Goal: Task Accomplishment & Management: Use online tool/utility

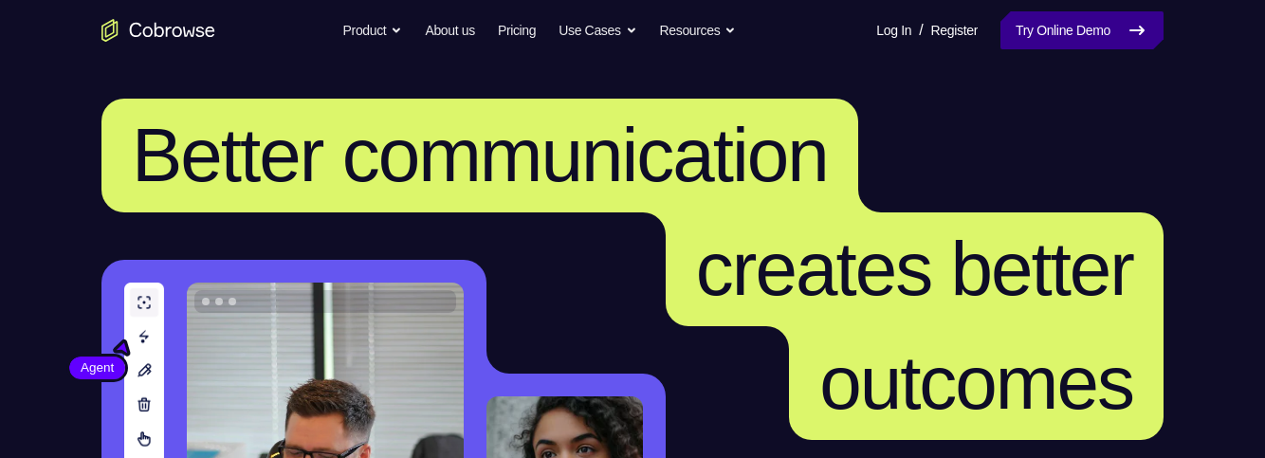
click at [1093, 37] on link "Try Online Demo" at bounding box center [1081, 30] width 163 height 38
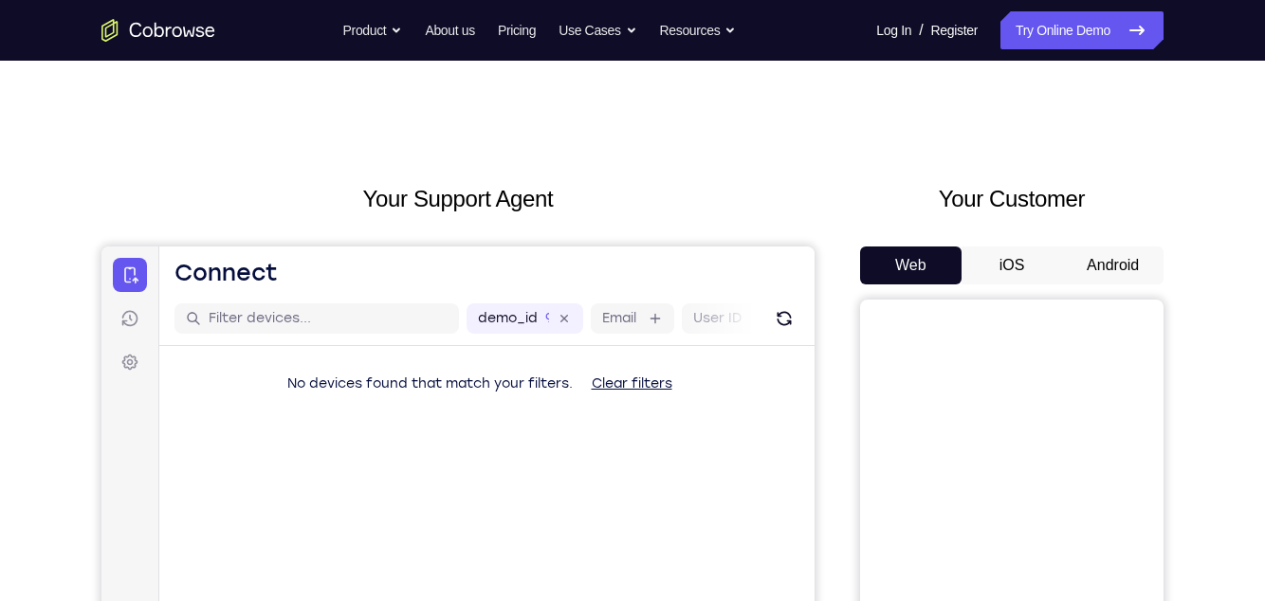
click at [1115, 261] on button "Android" at bounding box center [1112, 266] width 101 height 38
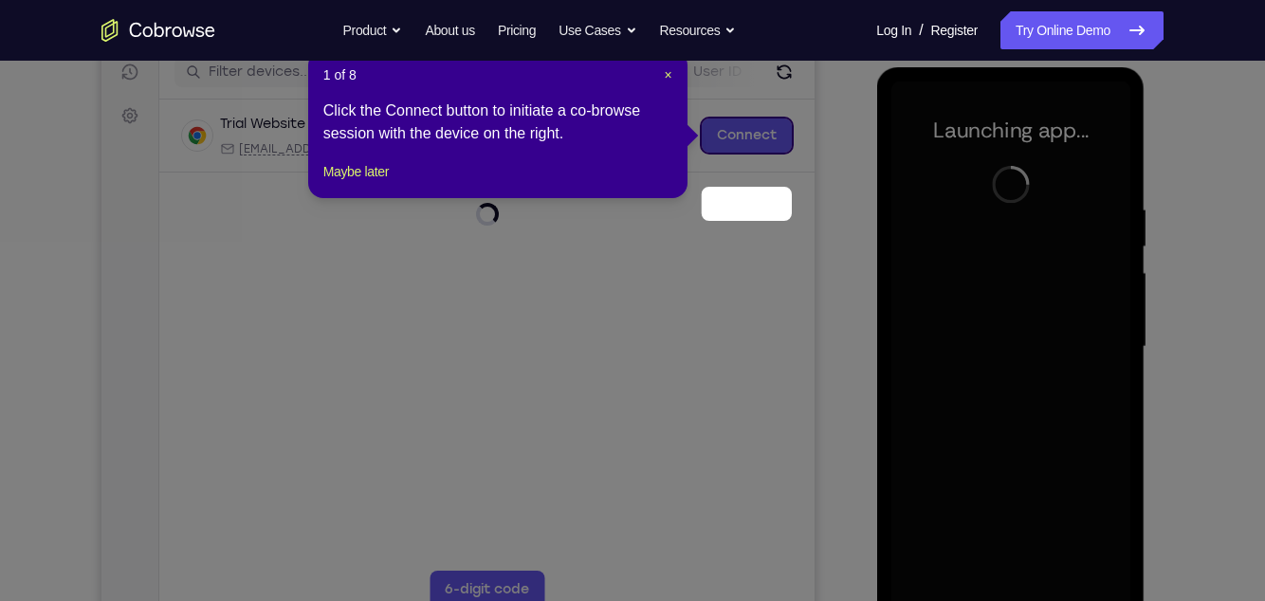
scroll to position [82, 0]
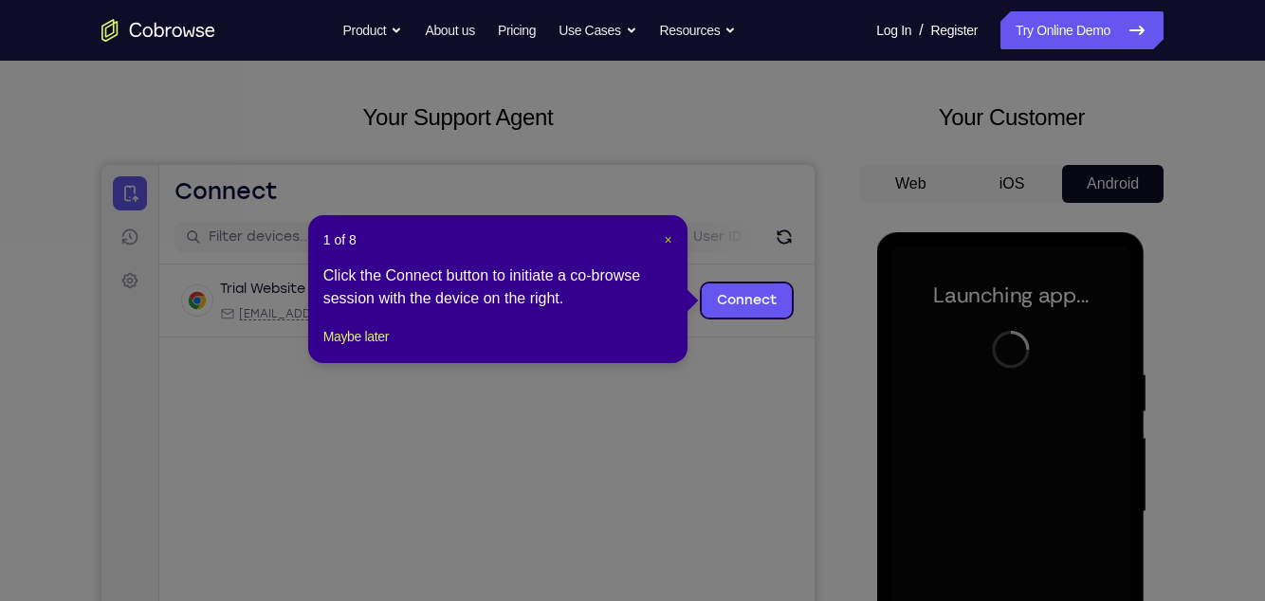
click at [665, 241] on span "×" at bounding box center [669, 239] width 8 height 15
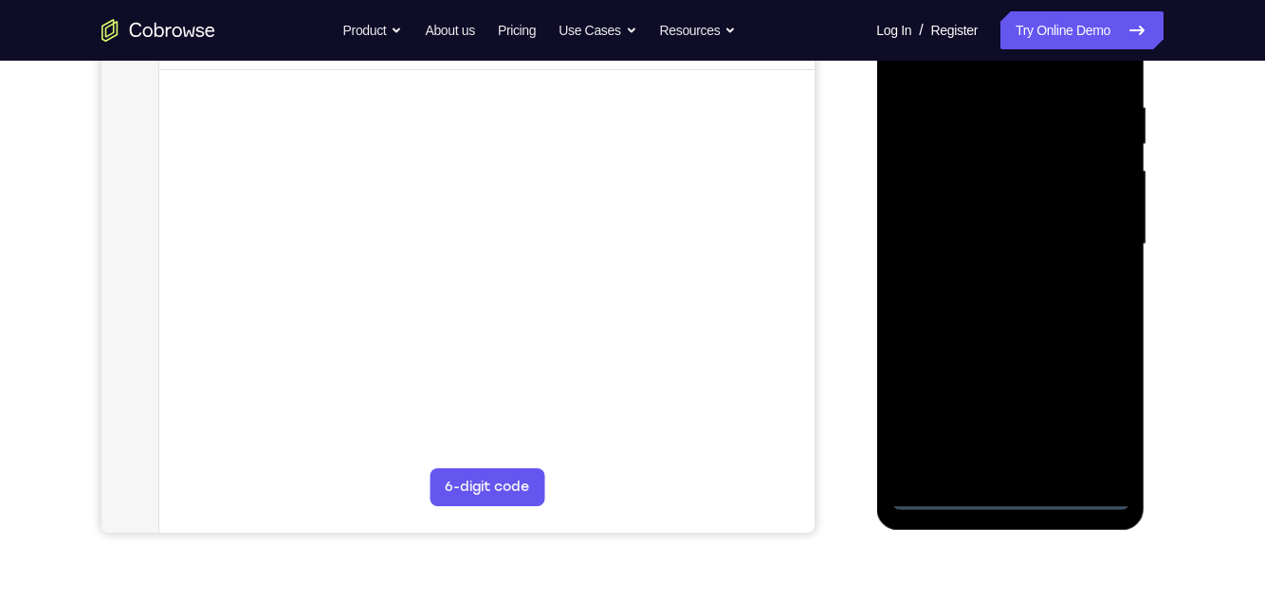
scroll to position [358, 0]
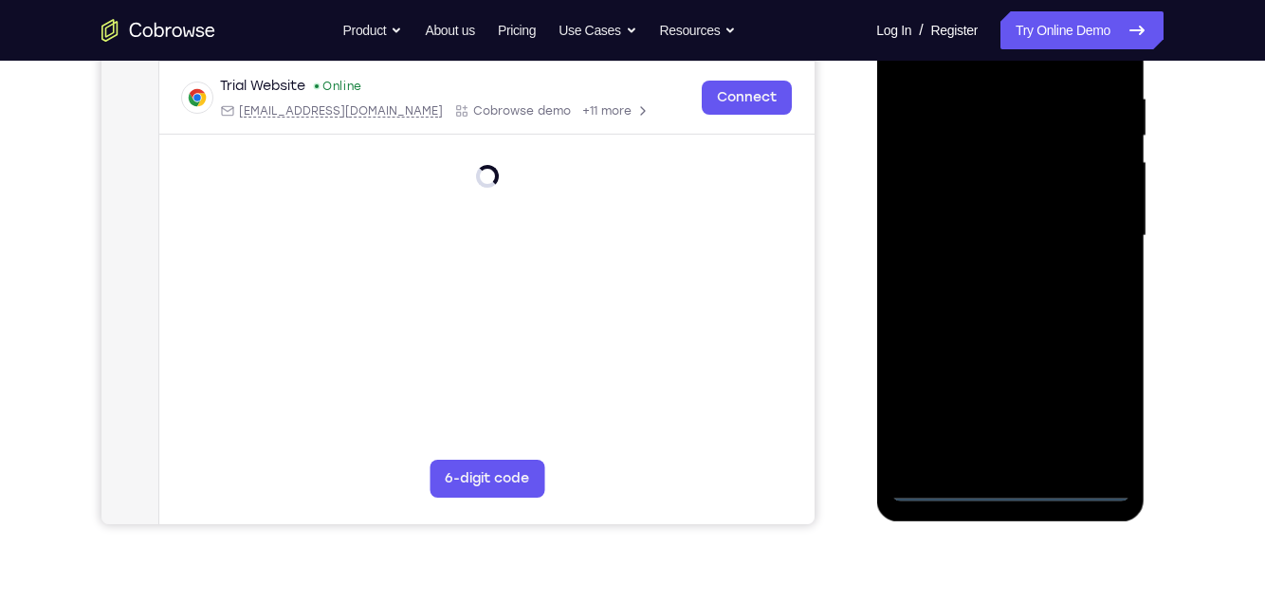
click at [1017, 501] on div at bounding box center [1009, 236] width 239 height 531
click at [1108, 400] on div at bounding box center [1009, 236] width 239 height 531
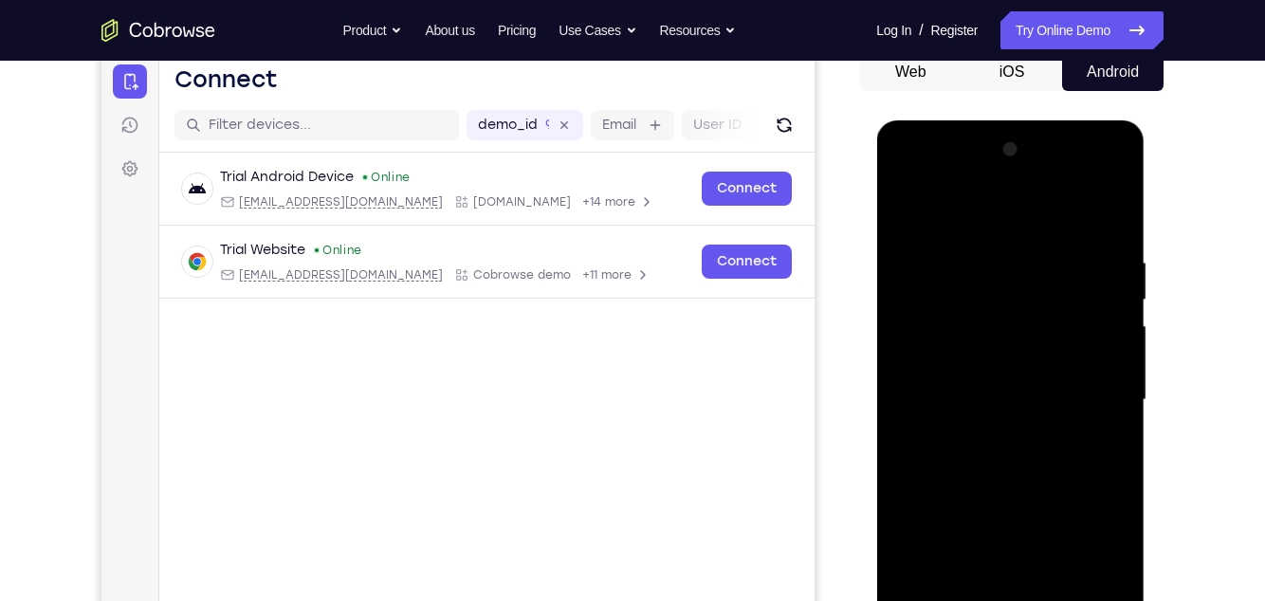
scroll to position [193, 0]
click at [979, 212] on div at bounding box center [1009, 401] width 239 height 531
click at [1093, 393] on div at bounding box center [1009, 401] width 239 height 531
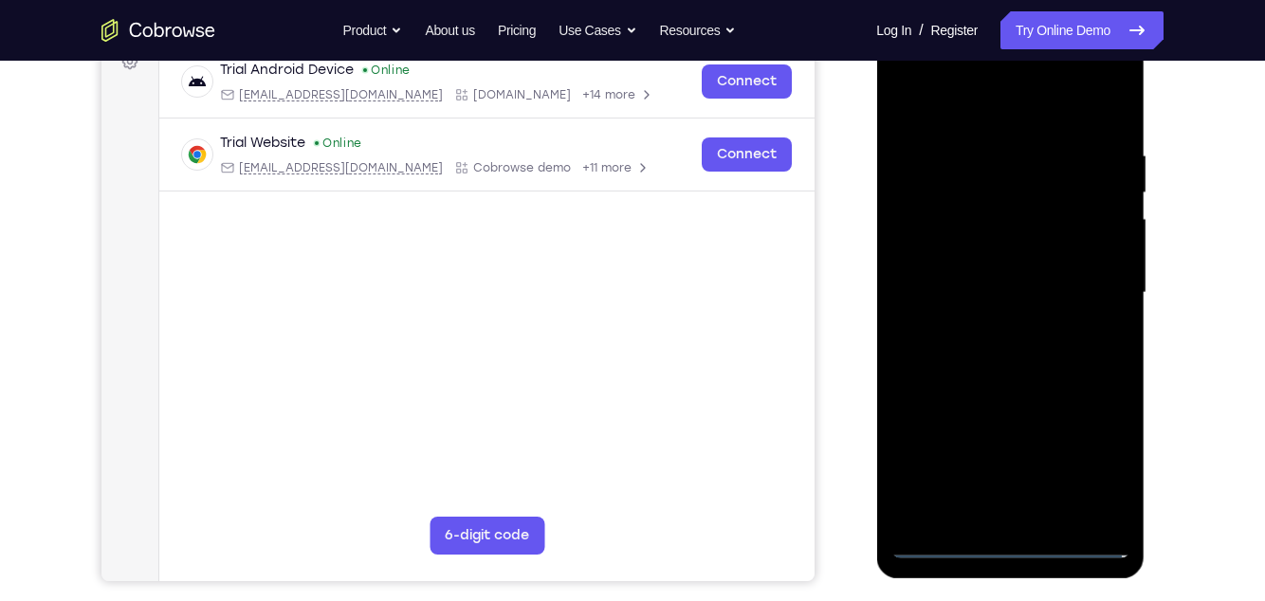
scroll to position [319, 0]
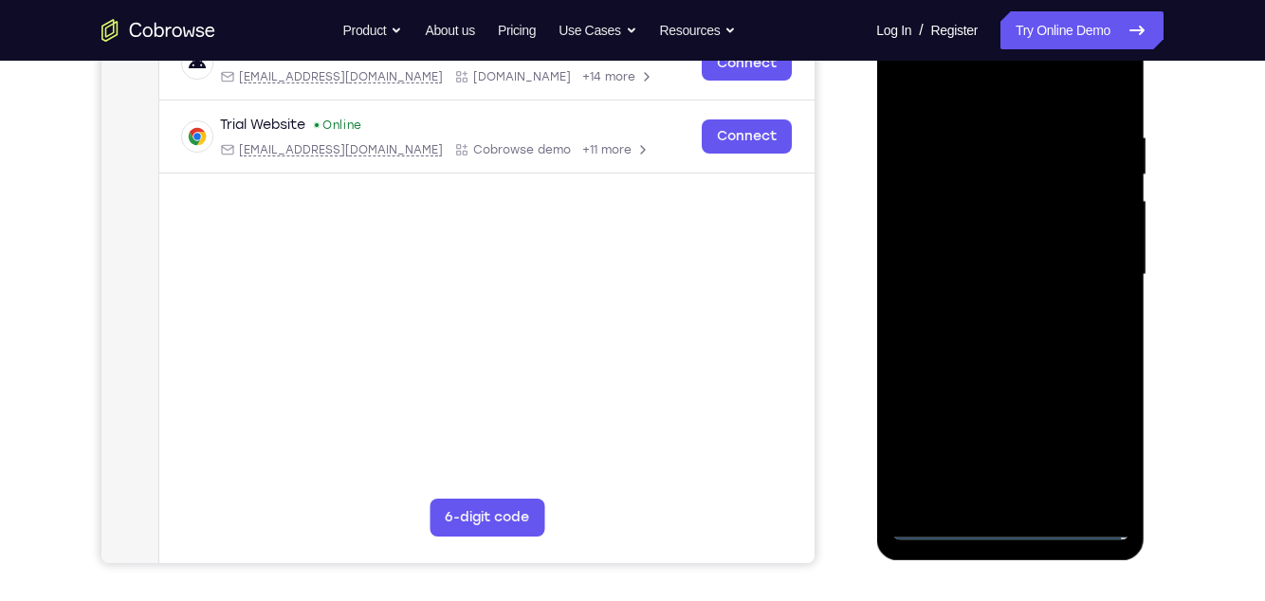
click at [991, 315] on div at bounding box center [1009, 274] width 239 height 531
click at [1052, 253] on div at bounding box center [1009, 274] width 239 height 531
click at [1026, 236] on div at bounding box center [1009, 274] width 239 height 531
click at [1062, 278] on div at bounding box center [1009, 274] width 239 height 531
click at [1085, 340] on div at bounding box center [1009, 274] width 239 height 531
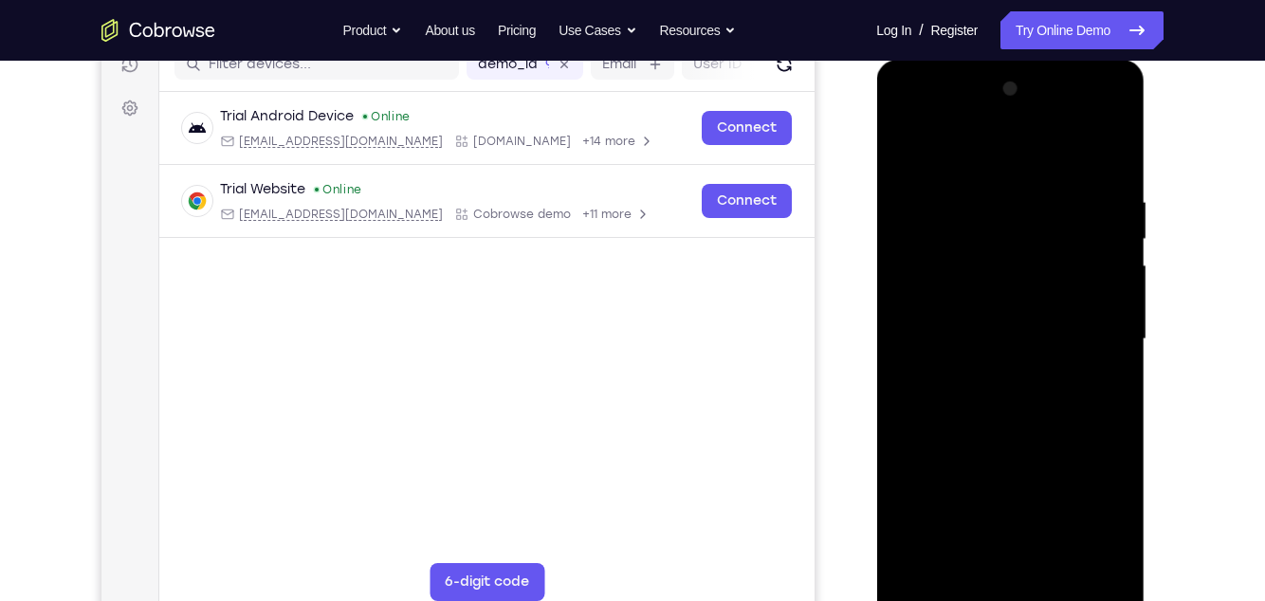
scroll to position [252, 0]
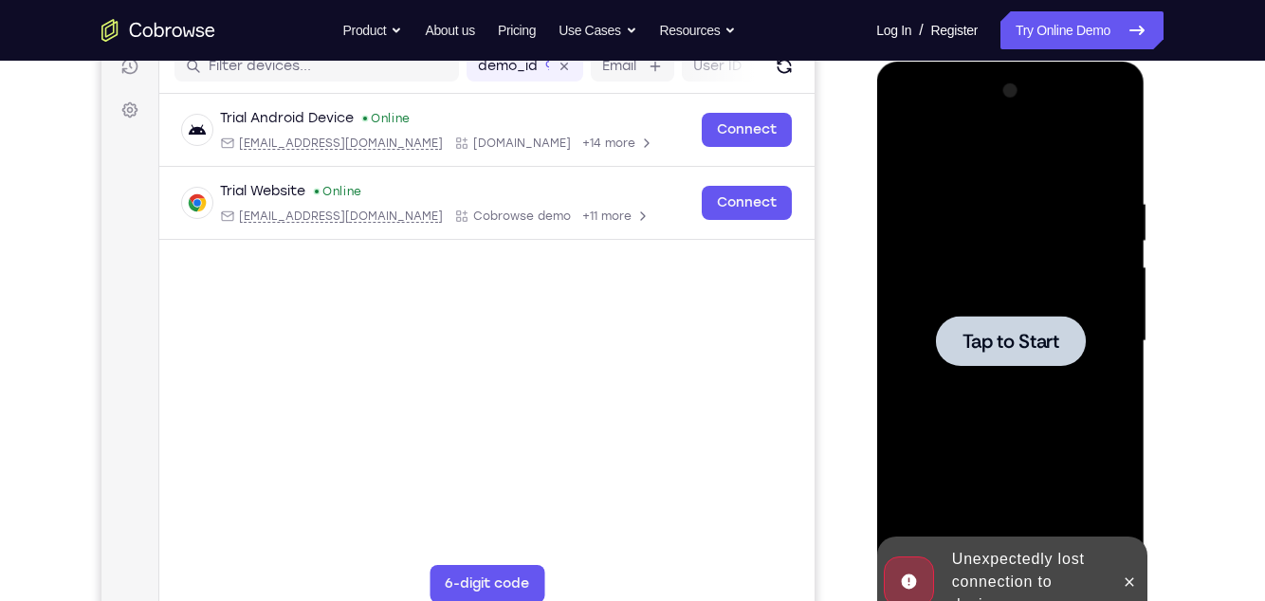
click at [1028, 339] on span "Tap to Start" at bounding box center [1010, 341] width 97 height 19
